Goal: Task Accomplishment & Management: Manage account settings

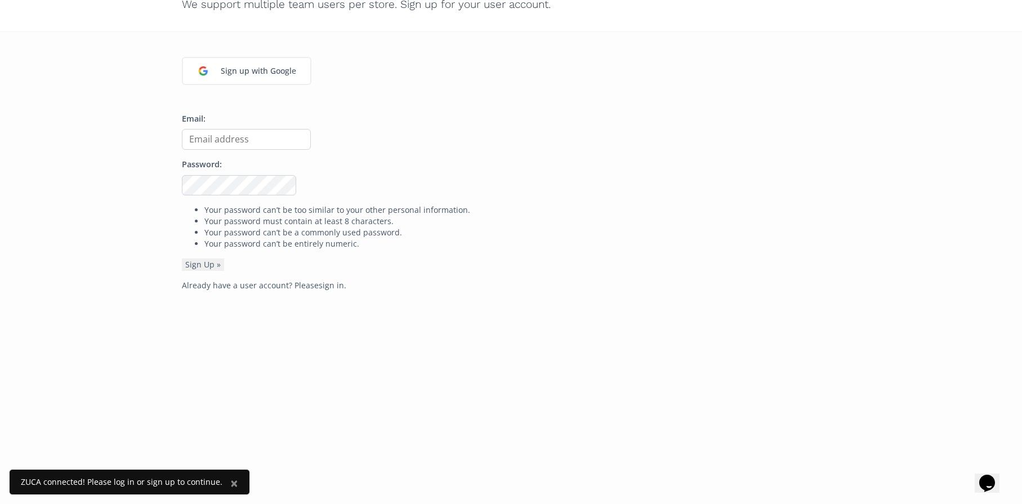
click at [219, 150] on form "Email: Password: Your password can’t be too similar to your other personal info…" at bounding box center [511, 192] width 659 height 158
click at [323, 288] on link "sign in" at bounding box center [331, 285] width 25 height 11
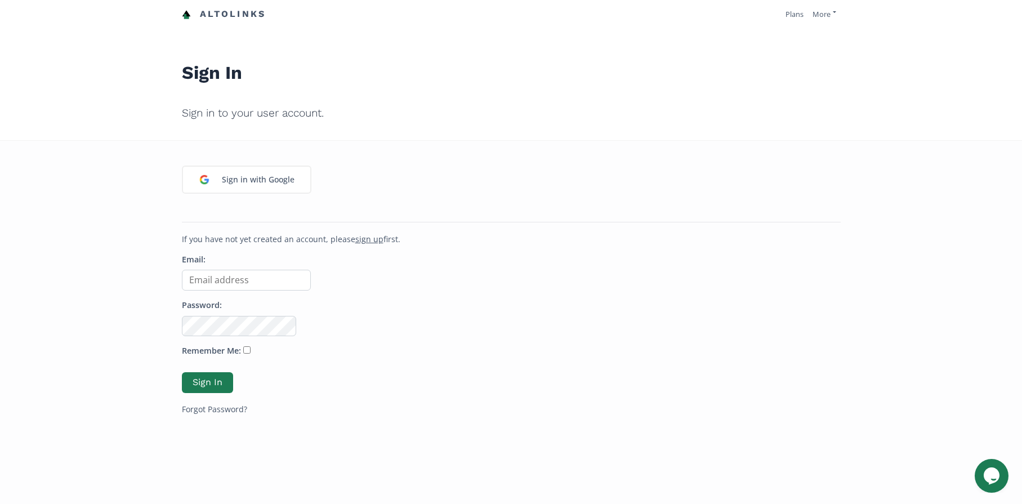
click at [219, 286] on input "Email:" at bounding box center [246, 280] width 129 height 21
type input "cindy@zuca.com"
click at [207, 382] on button "Sign In" at bounding box center [207, 383] width 55 height 24
